Goal: Information Seeking & Learning: Check status

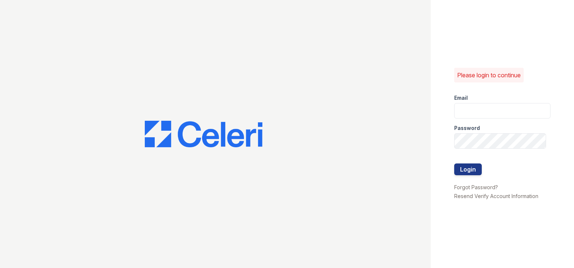
click at [488, 101] on div "Email" at bounding box center [502, 95] width 97 height 15
click at [486, 107] on input "email" at bounding box center [502, 110] width 97 height 15
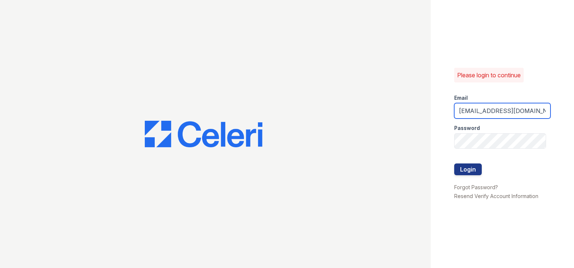
scroll to position [0, 8]
type input "arrivehollywood@trinity-pm.com"
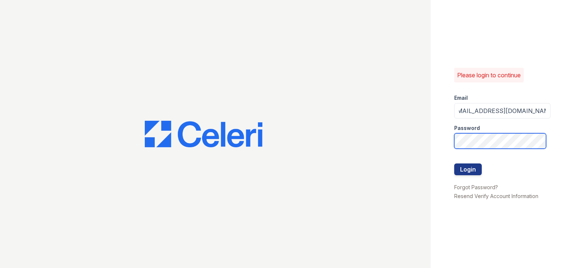
scroll to position [0, 0]
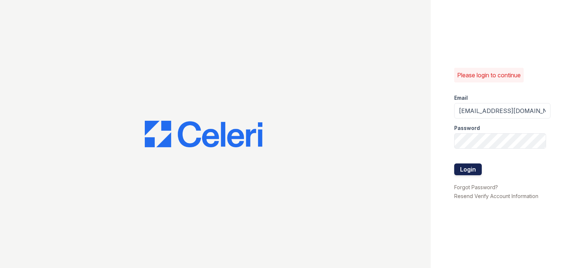
click at [469, 169] on button "Login" at bounding box center [468, 169] width 28 height 12
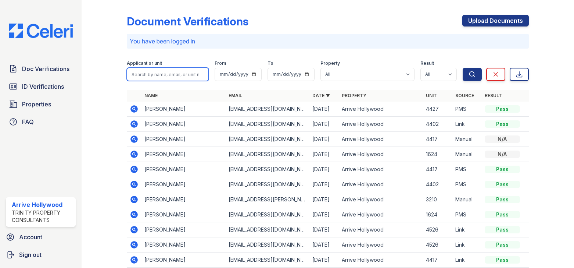
drag, startPoint x: 166, startPoint y: 76, endPoint x: 164, endPoint y: 83, distance: 7.7
click at [166, 76] on input "search" at bounding box center [168, 74] width 82 height 13
type input "belal"
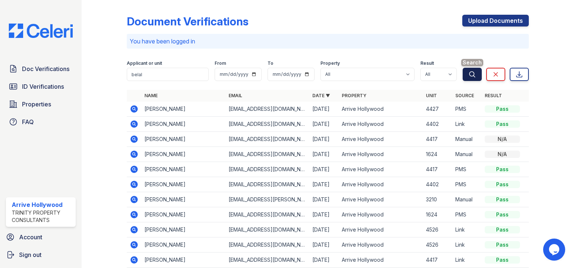
click at [469, 72] on icon "submit" at bounding box center [472, 74] width 7 height 7
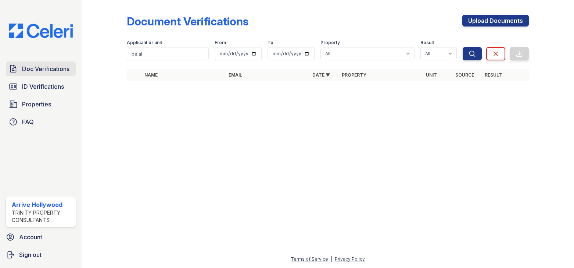
click at [39, 75] on link "Doc Verifications" at bounding box center [41, 68] width 70 height 15
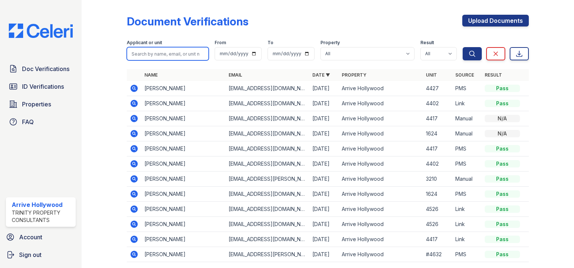
drag, startPoint x: 163, startPoint y: 56, endPoint x: 162, endPoint y: 52, distance: 4.1
click at [163, 56] on input "search" at bounding box center [168, 53] width 82 height 13
type input "belal"
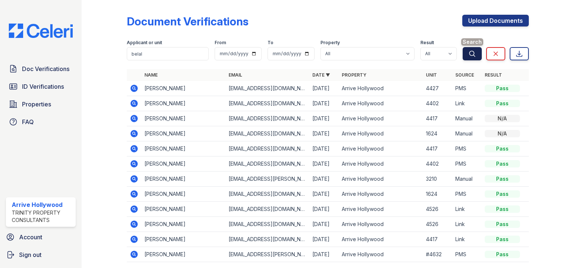
click at [470, 52] on icon "submit" at bounding box center [472, 53] width 7 height 7
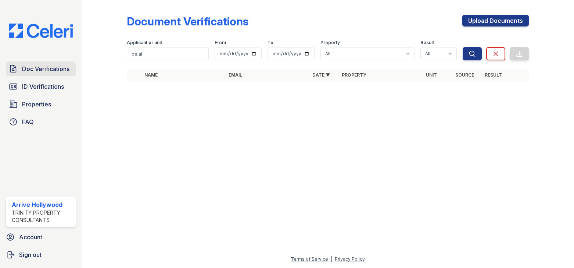
click at [47, 67] on span "Doc Verifications" at bounding box center [45, 68] width 47 height 9
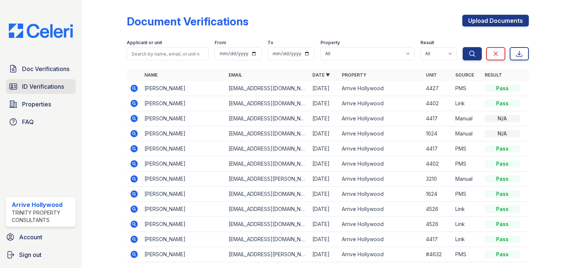
click at [41, 86] on span "ID Verifications" at bounding box center [43, 86] width 42 height 9
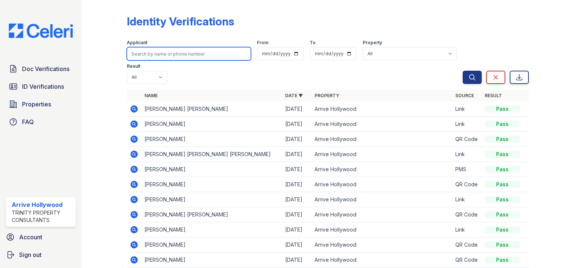
click at [158, 53] on input "search" at bounding box center [189, 53] width 124 height 13
type input "belal"
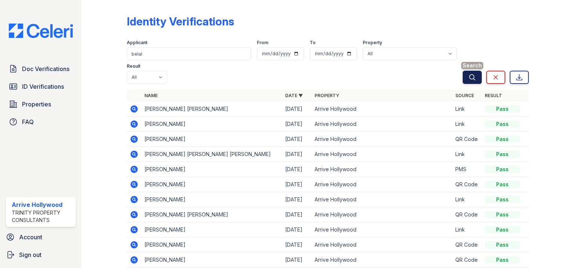
click at [475, 71] on button "Search" at bounding box center [472, 77] width 19 height 13
